Goal: Complete application form

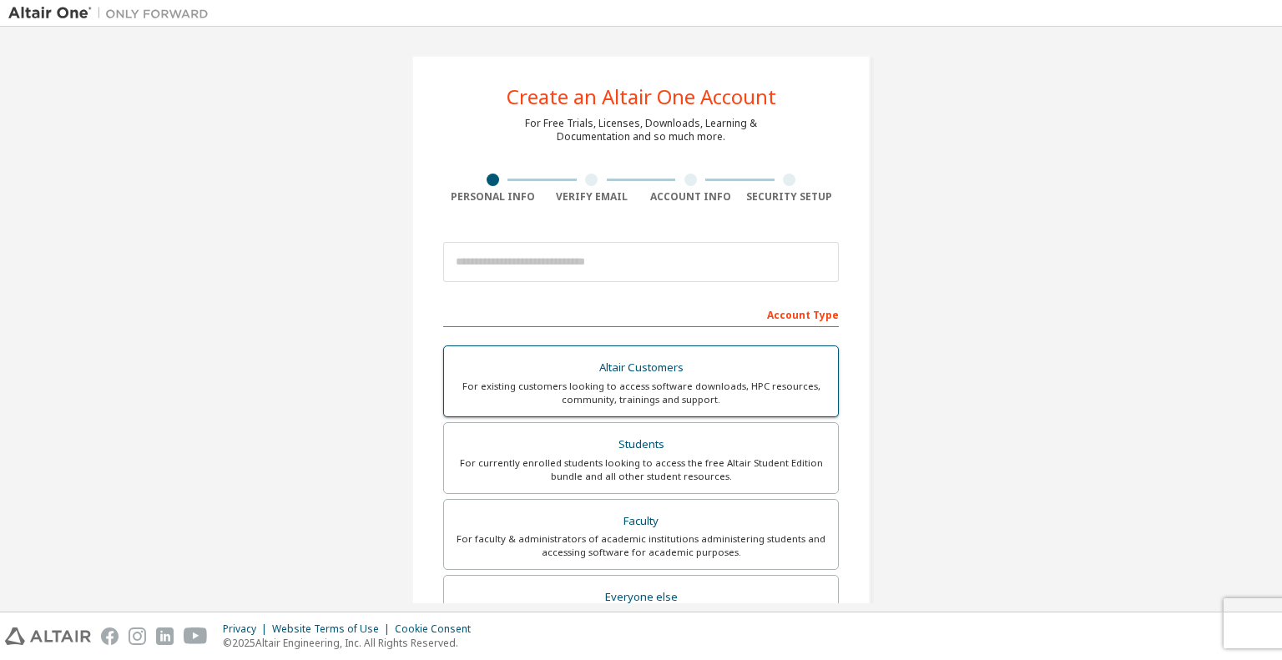
drag, startPoint x: 665, startPoint y: 439, endPoint x: 667, endPoint y: 431, distance: 8.5
click at [665, 437] on div "Students" at bounding box center [641, 444] width 374 height 23
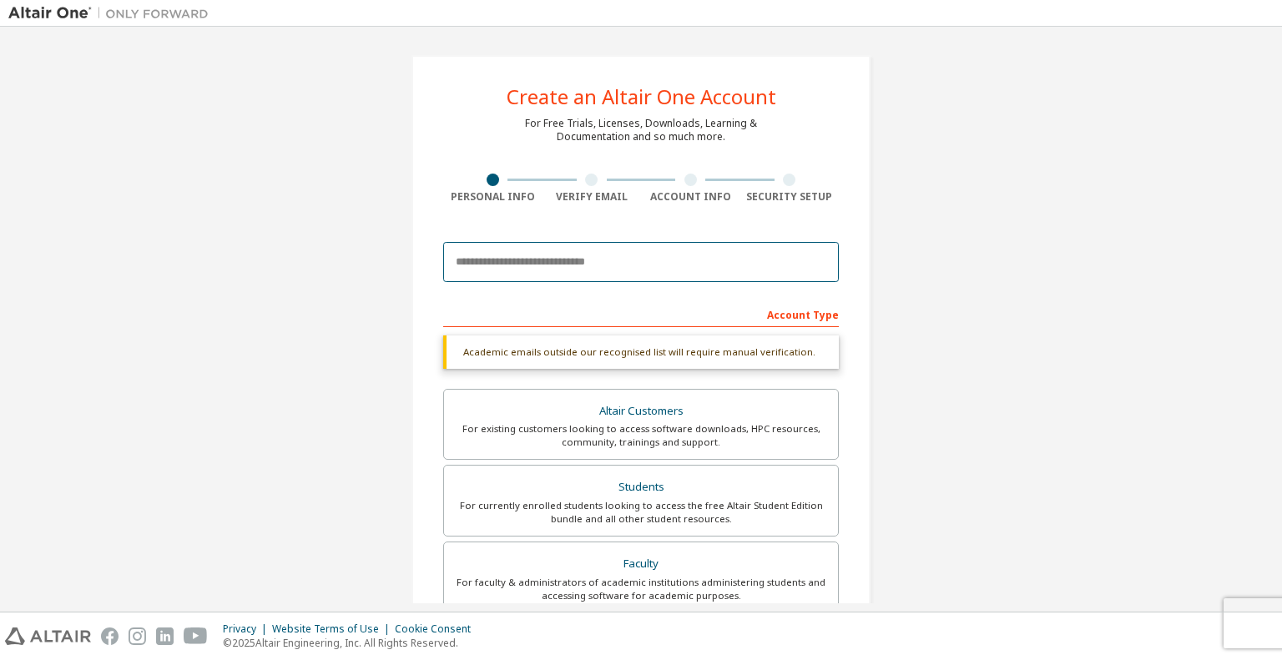
click at [624, 265] on input "email" at bounding box center [641, 262] width 396 height 40
click at [543, 272] on input "email" at bounding box center [641, 262] width 396 height 40
type input "**********"
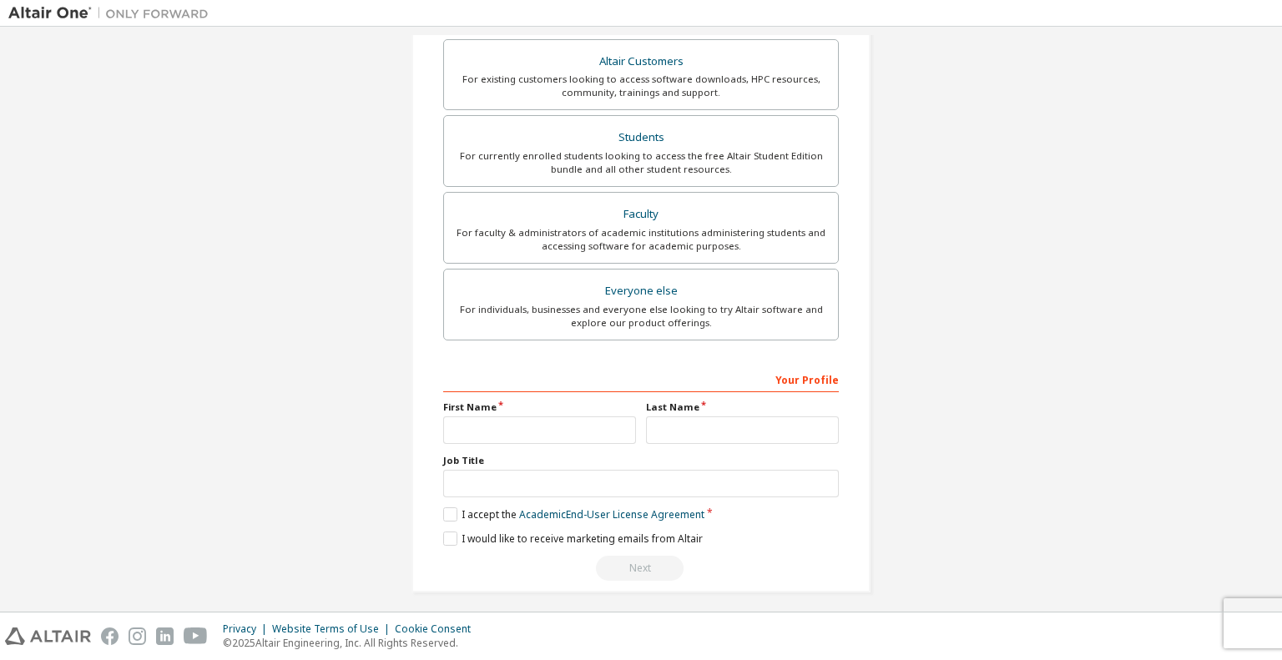
scroll to position [355, 0]
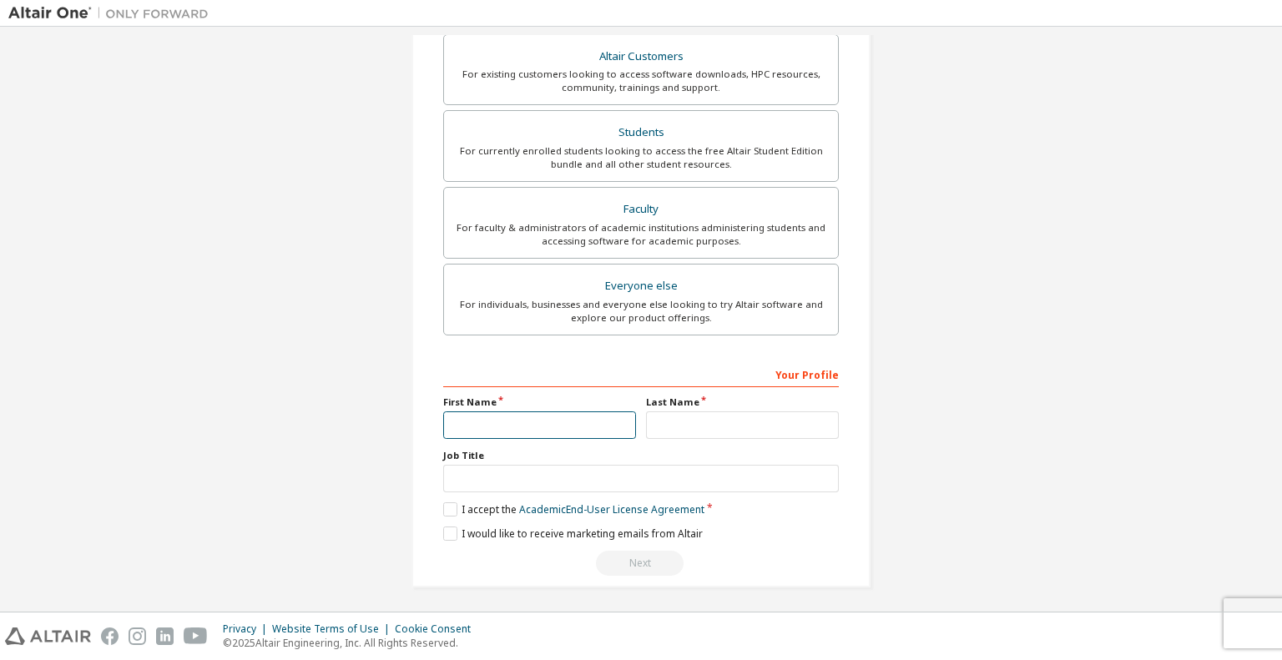
click at [568, 430] on input "text" at bounding box center [539, 426] width 193 height 28
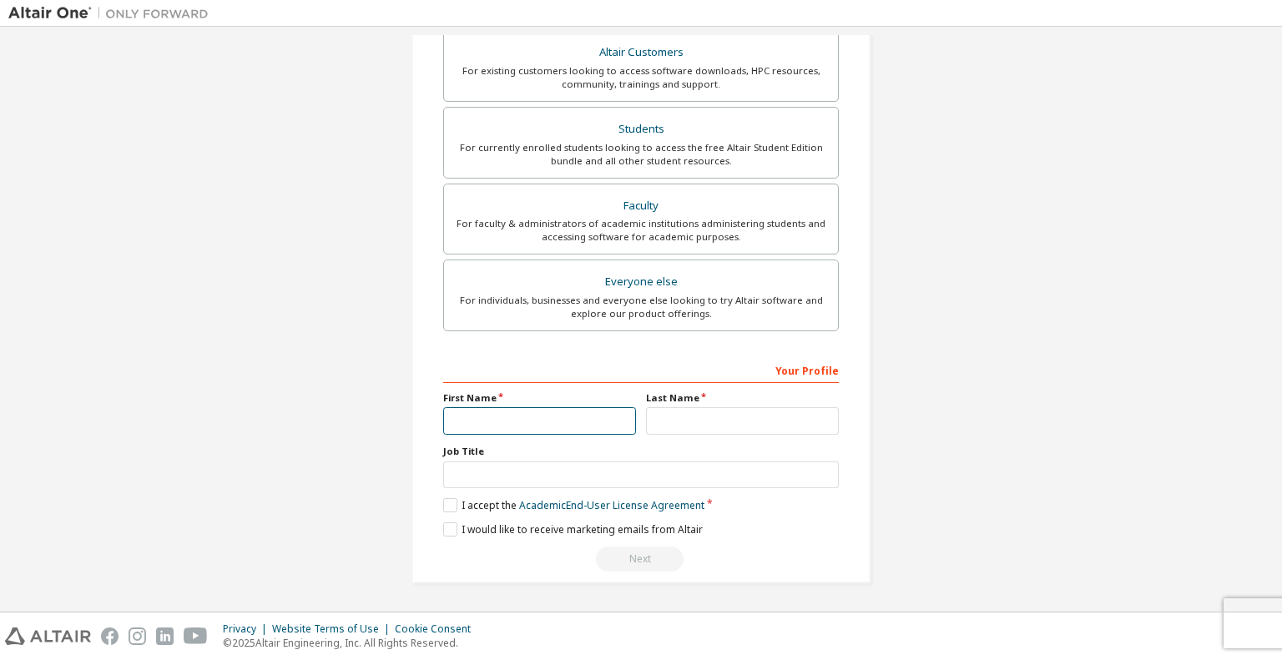
scroll to position [311, 0]
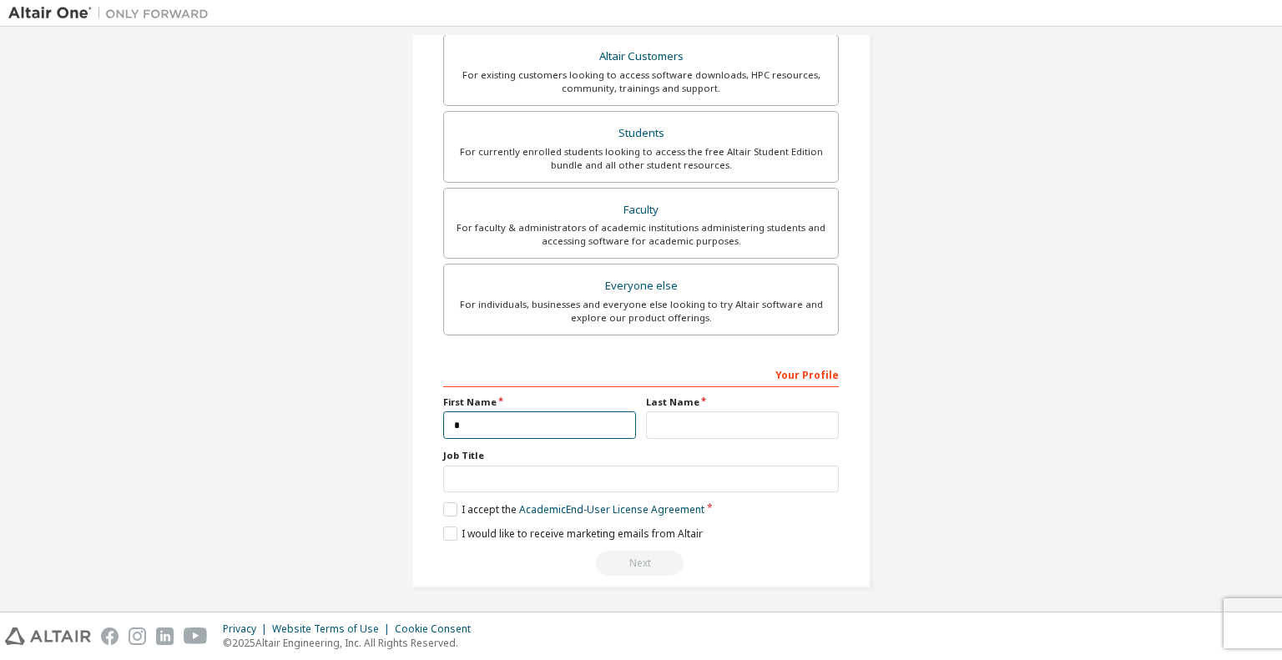
type input "*"
click at [699, 418] on input "text" at bounding box center [742, 426] width 193 height 28
type input "**"
click at [452, 502] on label "I accept the Academic End-User License Agreement" at bounding box center [573, 509] width 261 height 14
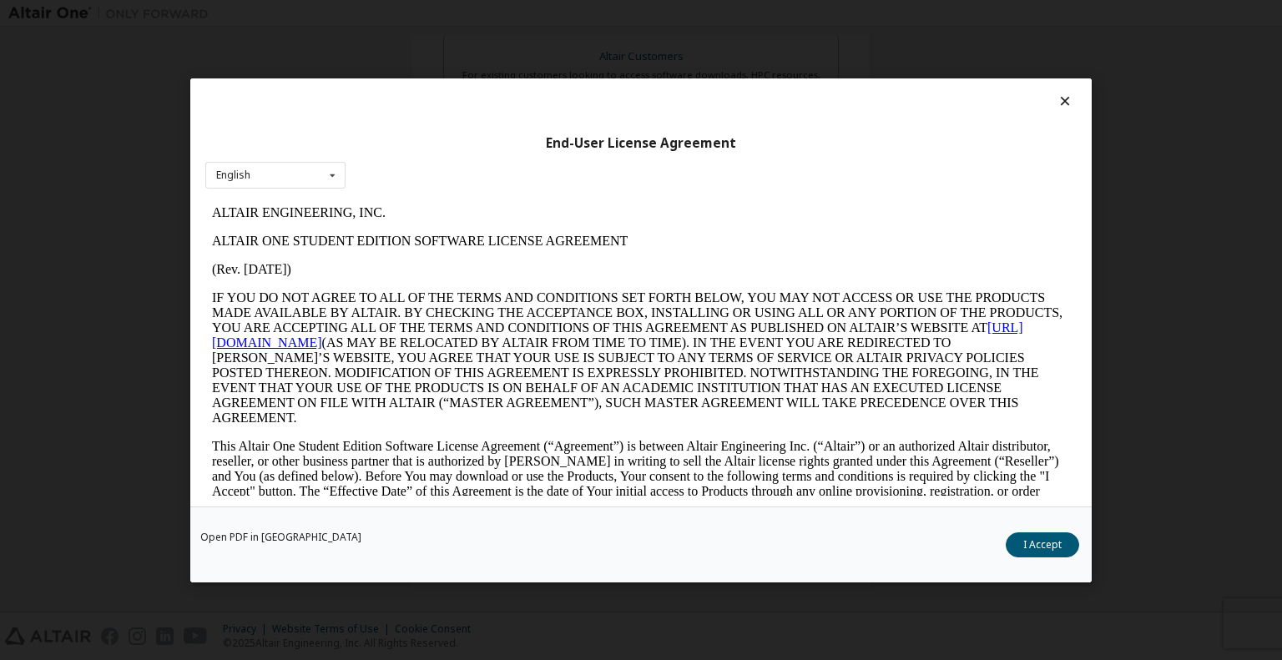
scroll to position [0, 0]
click at [1021, 542] on button "I Accept" at bounding box center [1042, 544] width 73 height 25
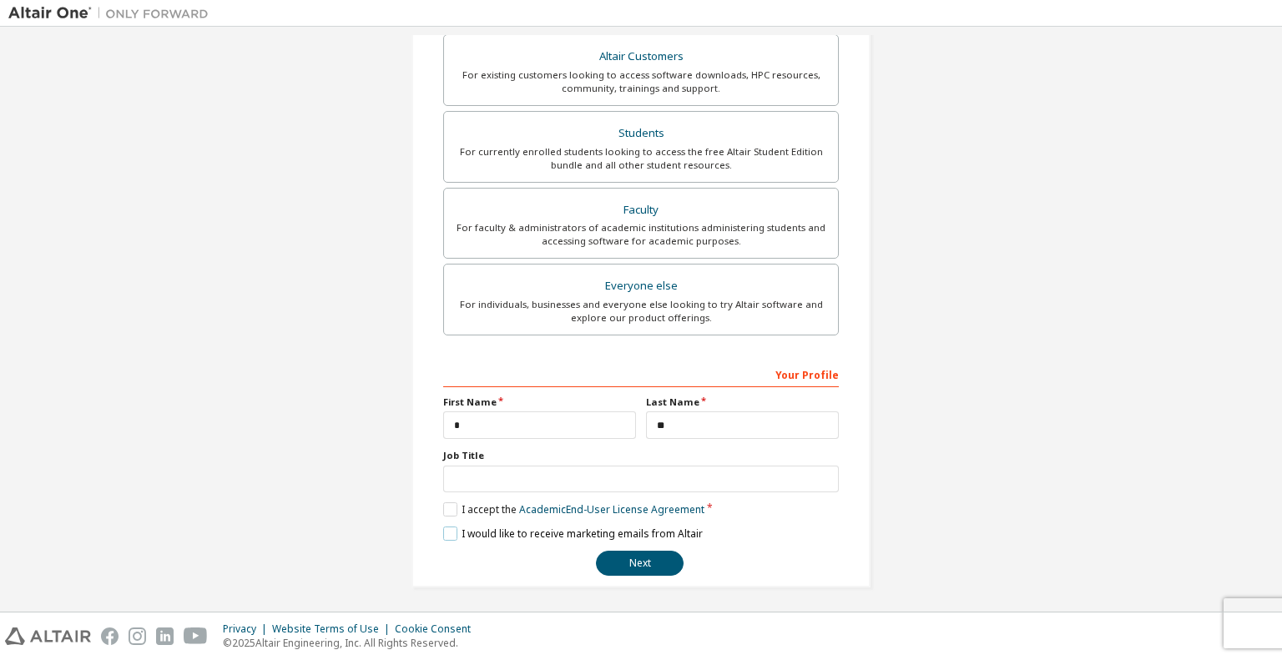
click at [445, 528] on label "I would like to receive marketing emails from Altair" at bounding box center [573, 534] width 260 height 14
click at [628, 564] on button "Next" at bounding box center [640, 563] width 88 height 25
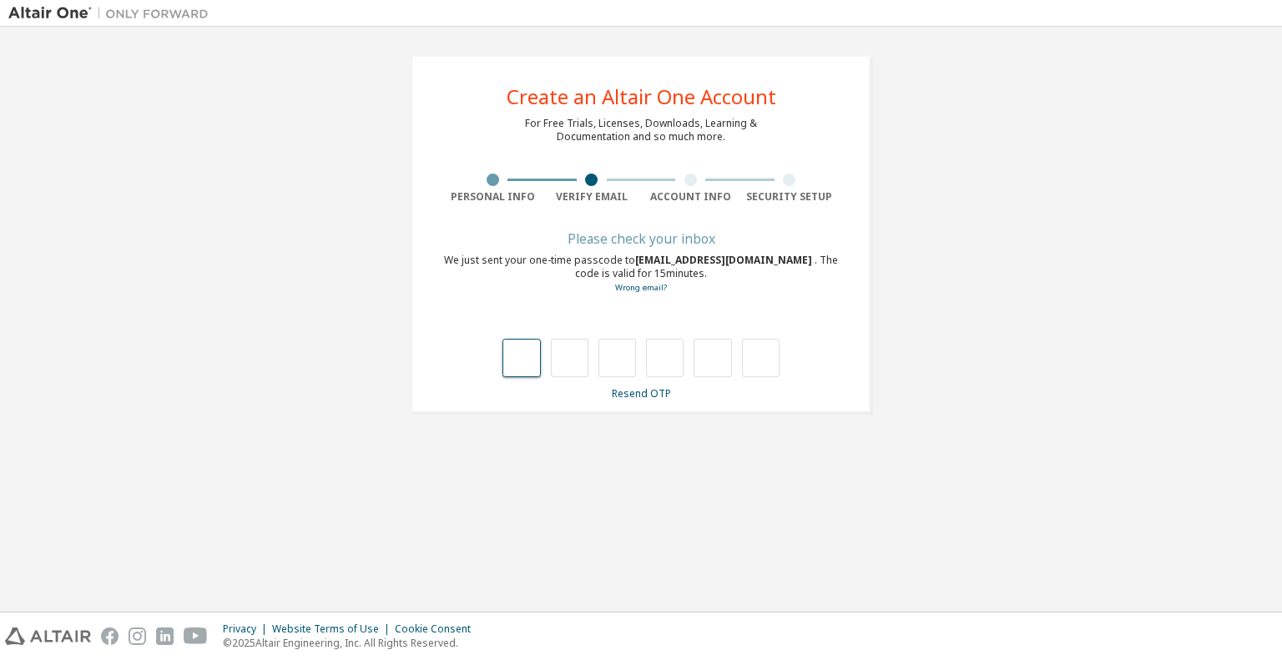
type input "*"
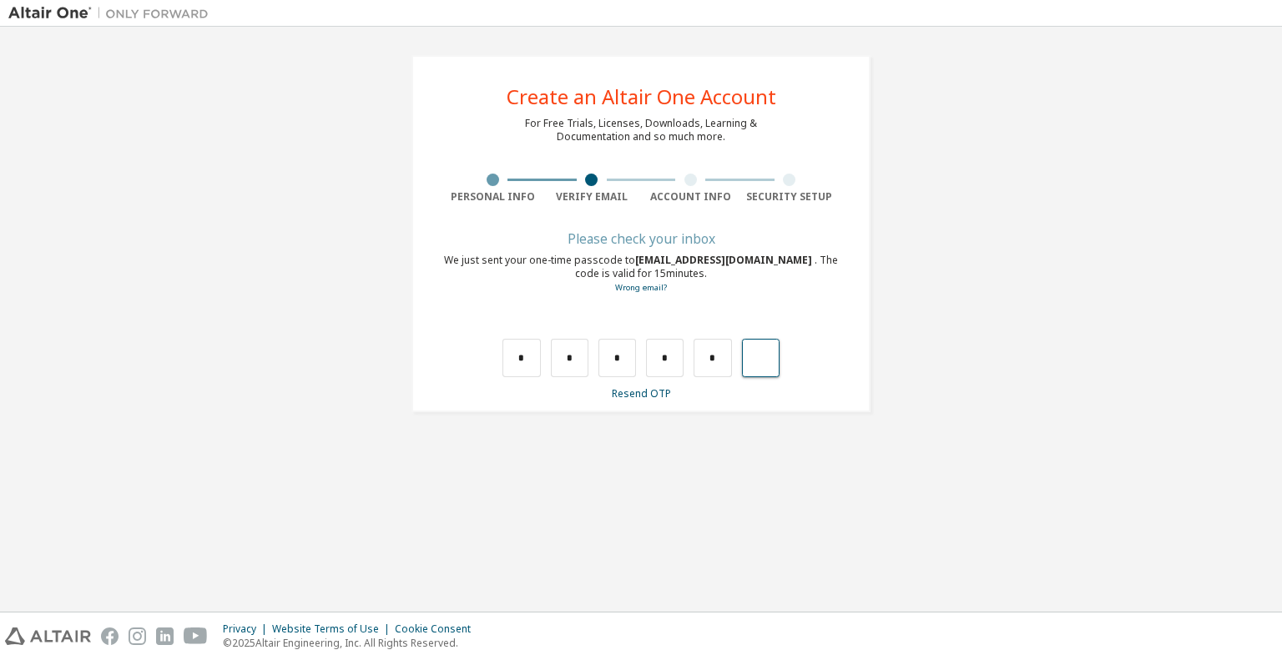
type input "*"
click at [526, 356] on input "text" at bounding box center [521, 358] width 38 height 38
type input "*"
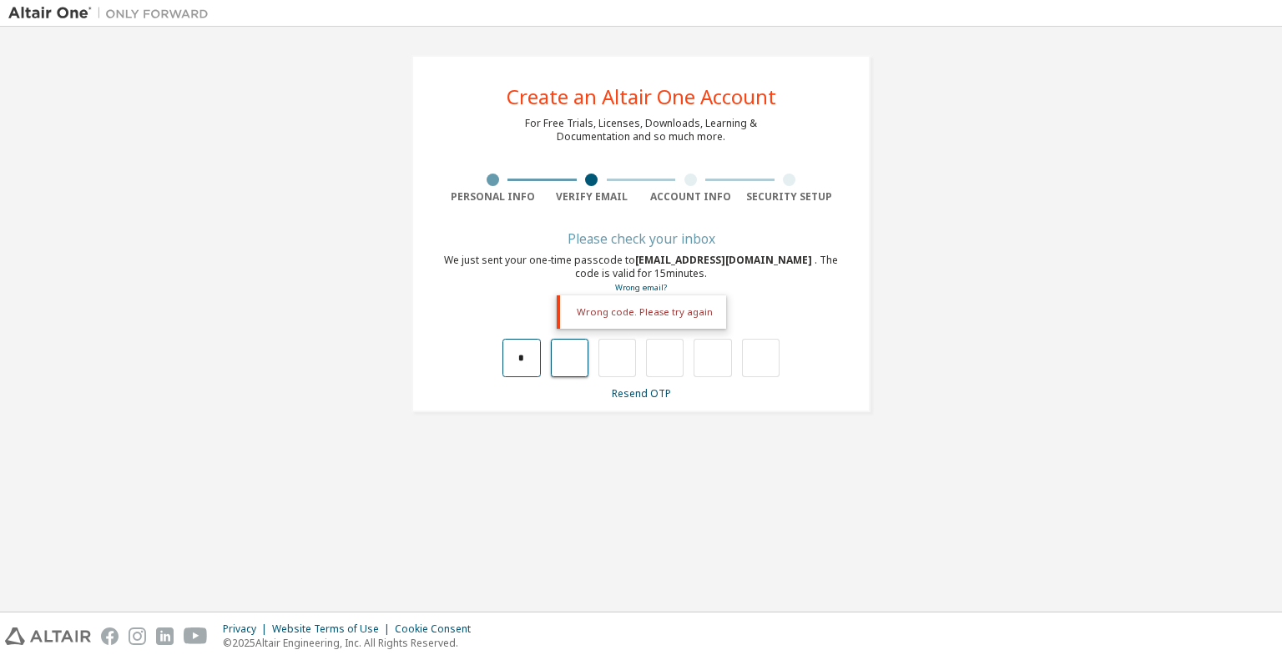
type input "*"
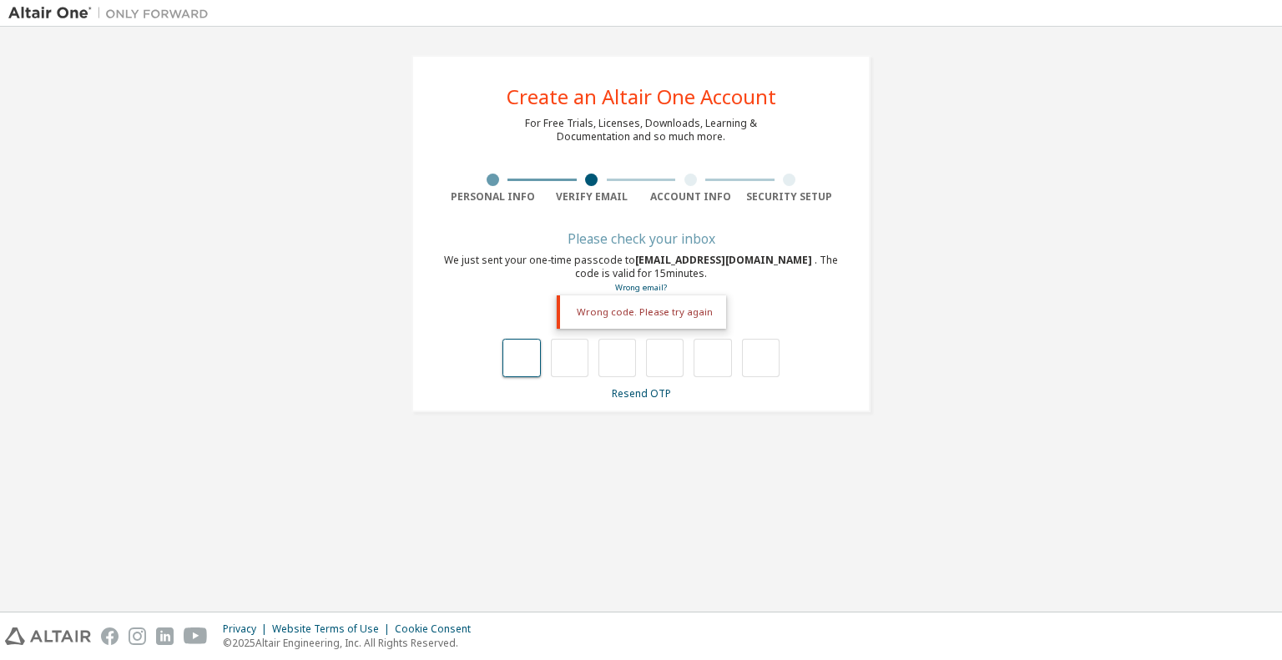
drag, startPoint x: 525, startPoint y: 361, endPoint x: 781, endPoint y: 363, distance: 256.3
click at [538, 360] on input "text" at bounding box center [521, 358] width 38 height 38
type input "*"
click at [579, 353] on input "*" at bounding box center [570, 358] width 38 height 38
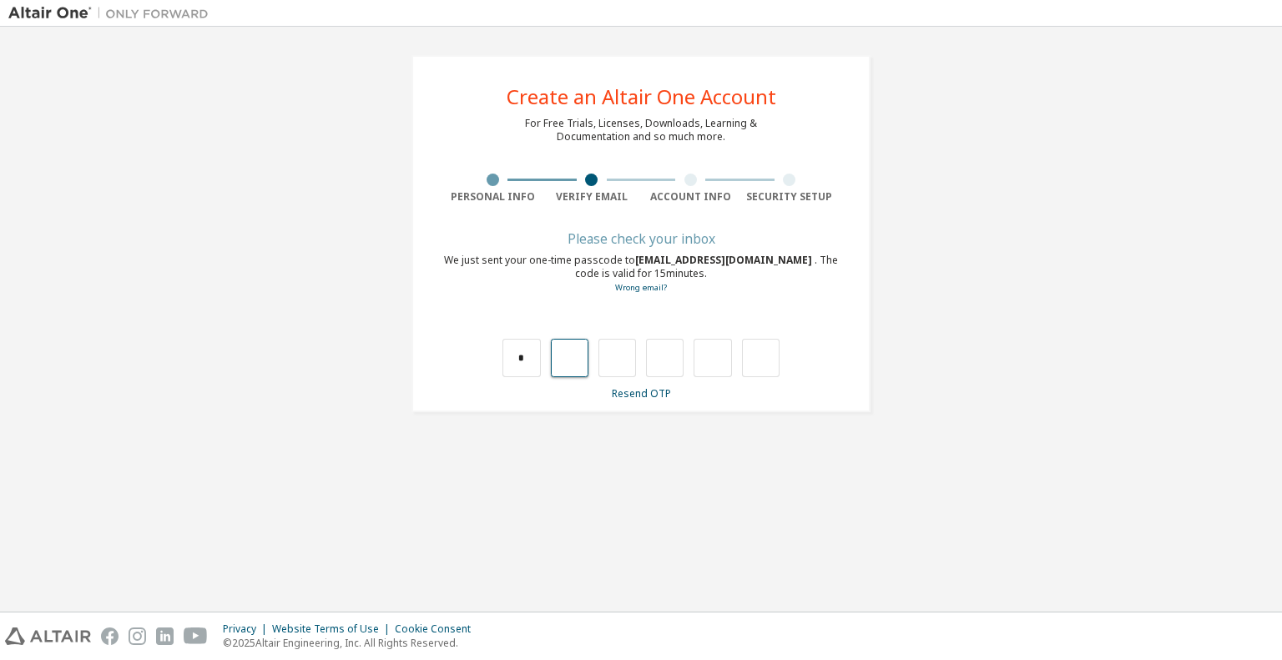
type input "*"
drag, startPoint x: 668, startPoint y: 356, endPoint x: 750, endPoint y: 372, distance: 84.1
click at [695, 356] on div "* * * *" at bounding box center [640, 358] width 277 height 38
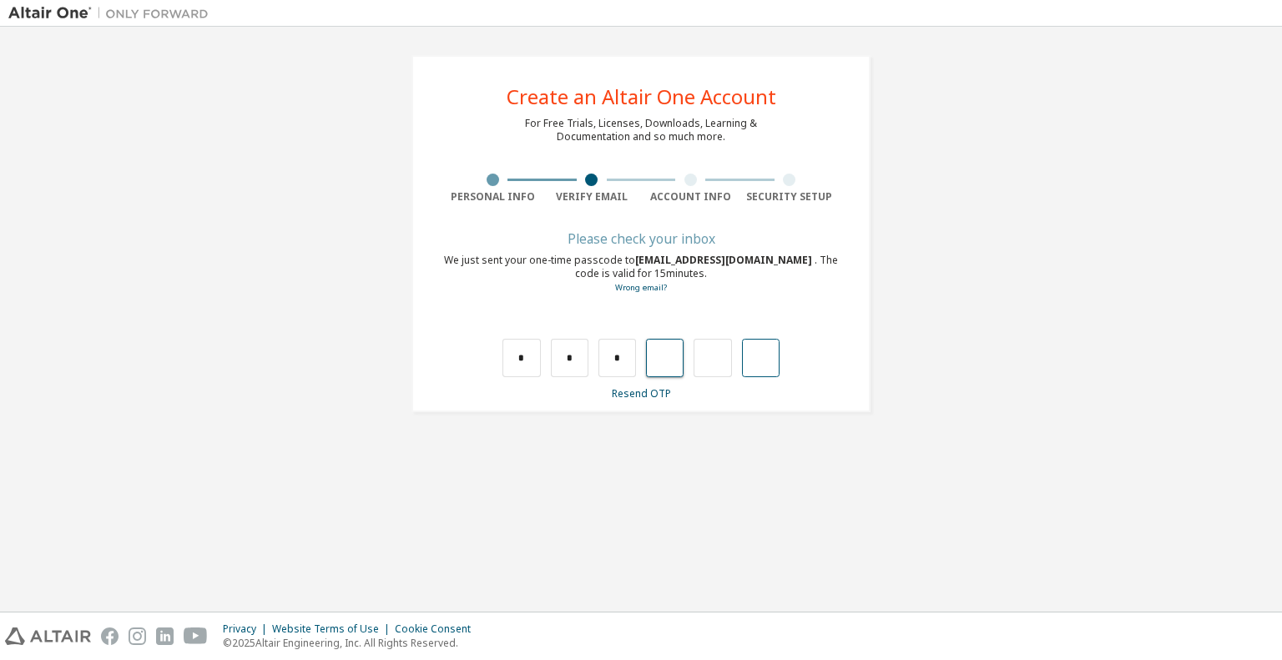
type input "*"
click at [518, 368] on input "text" at bounding box center [521, 358] width 38 height 38
type input "*"
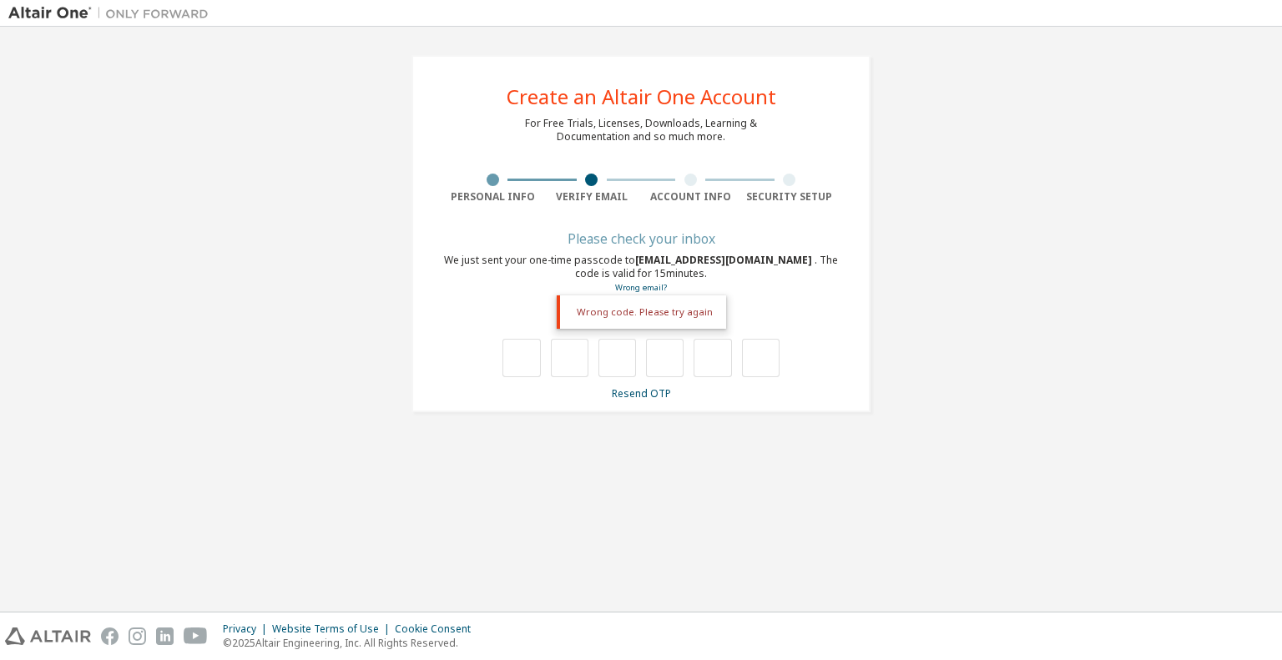
type input "*"
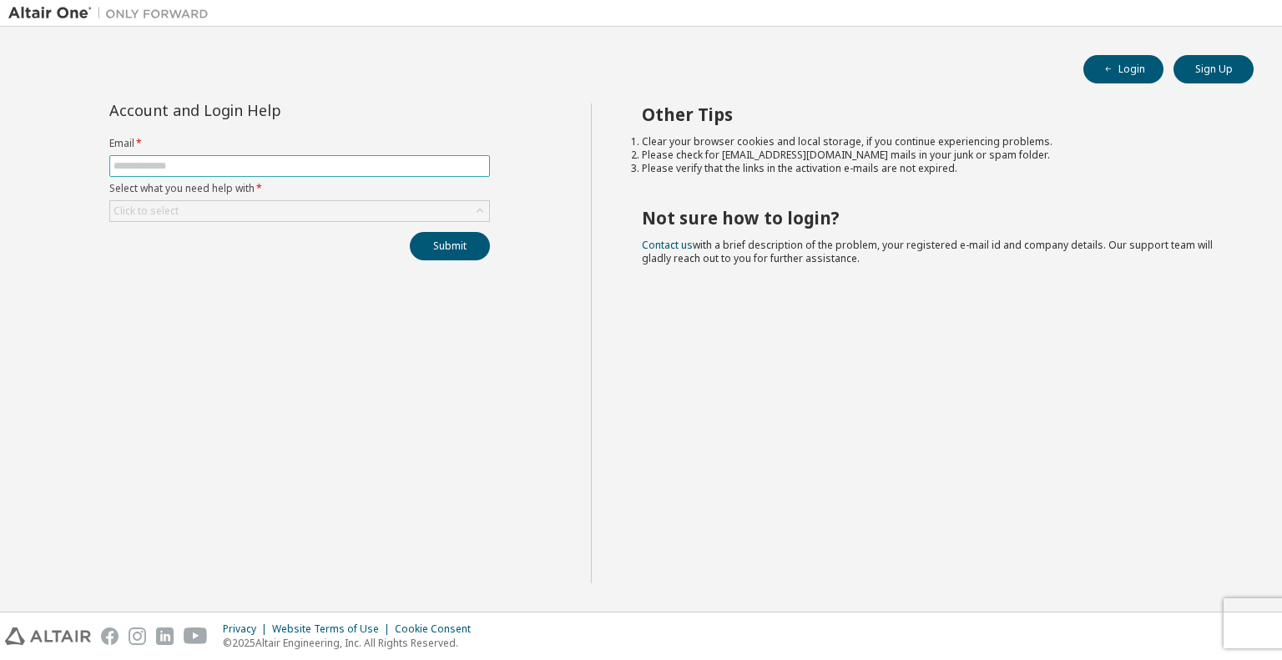
click at [290, 168] on input "text" at bounding box center [300, 165] width 372 height 13
paste input "**********"
type input "**********"
drag, startPoint x: 259, startPoint y: 386, endPoint x: 244, endPoint y: 331, distance: 57.1
click at [258, 384] on div "**********" at bounding box center [299, 344] width 583 height 480
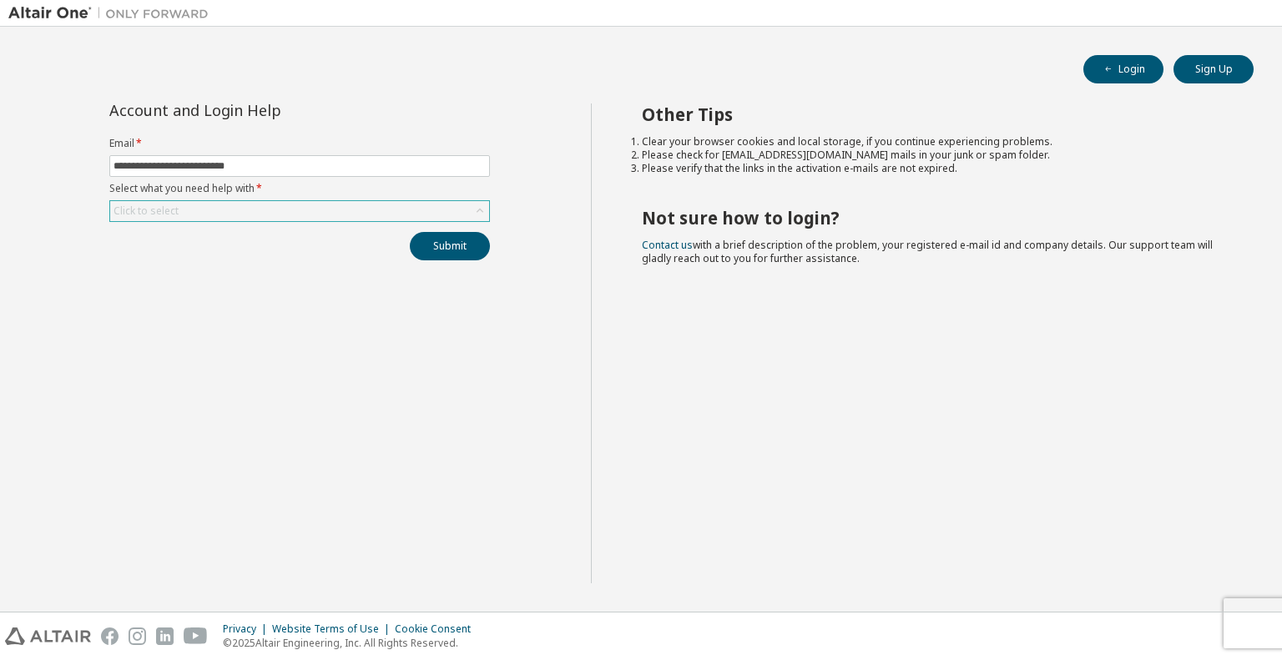
click at [217, 208] on div "Click to select" at bounding box center [299, 211] width 379 height 20
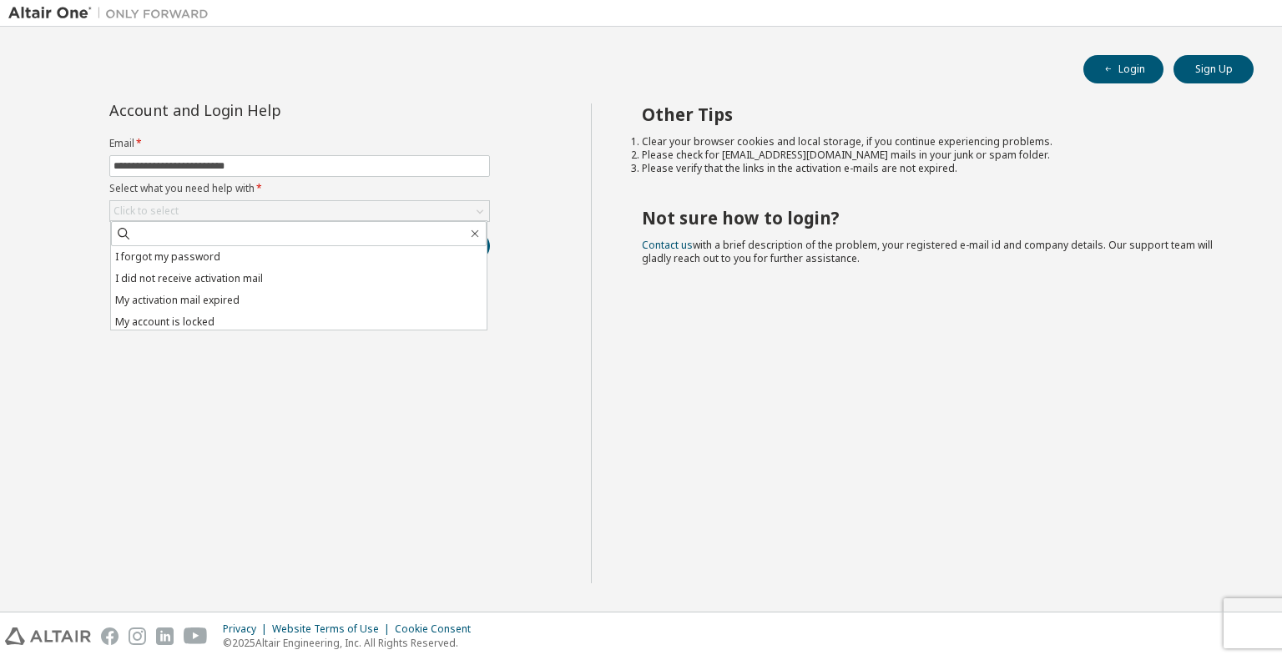
drag, startPoint x: 340, startPoint y: 393, endPoint x: 384, endPoint y: 329, distance: 78.0
click at [360, 362] on div "**********" at bounding box center [299, 344] width 583 height 480
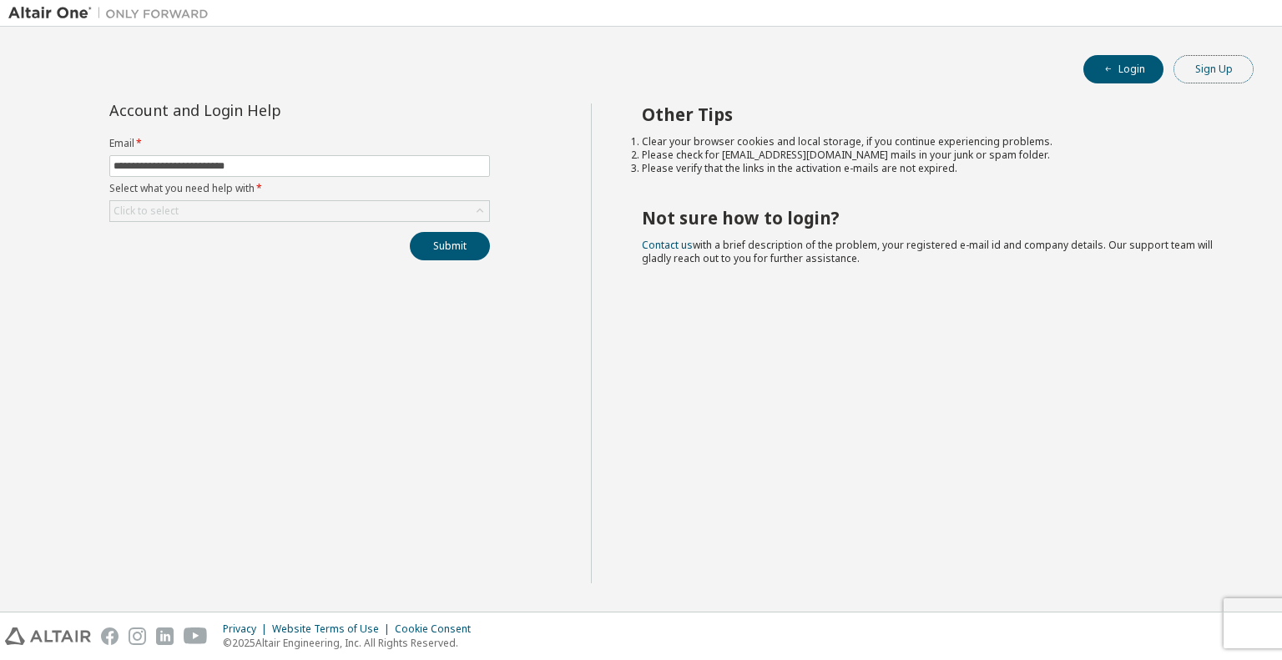
click at [1215, 73] on button "Sign Up" at bounding box center [1214, 69] width 80 height 28
click at [1129, 64] on button "Login" at bounding box center [1123, 69] width 80 height 28
